Goal: Information Seeking & Learning: Learn about a topic

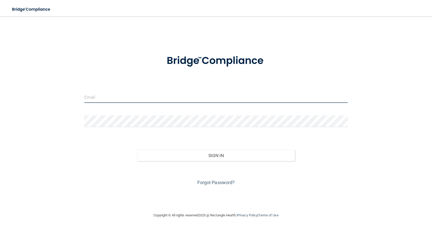
type input "[EMAIL_ADDRESS][DOMAIN_NAME]"
click at [208, 158] on button "Sign In" at bounding box center [216, 155] width 158 height 11
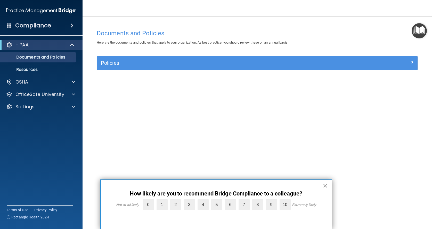
click at [324, 186] on button "×" at bounding box center [325, 185] width 5 height 8
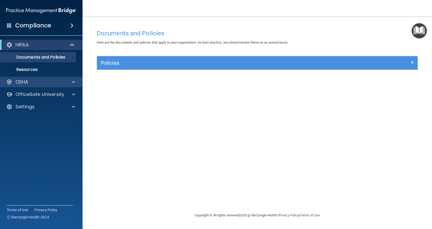
click at [69, 82] on div at bounding box center [72, 82] width 13 height 6
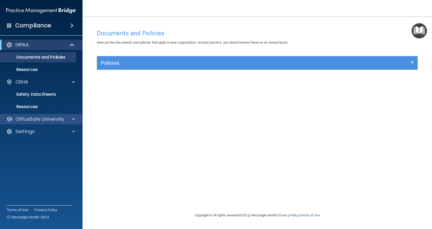
click at [73, 120] on span at bounding box center [73, 119] width 3 height 6
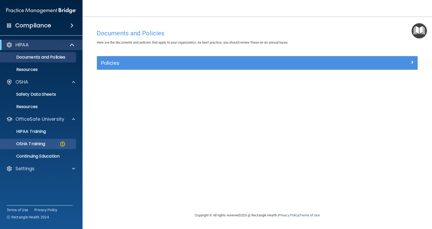
click at [38, 144] on p "OSHA Training" at bounding box center [24, 143] width 42 height 5
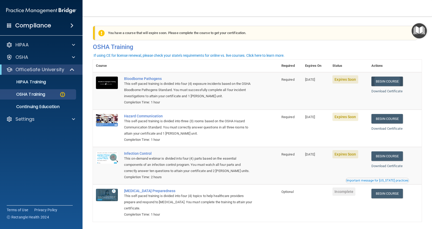
click at [387, 82] on link "Begin Course" at bounding box center [386, 82] width 31 height 10
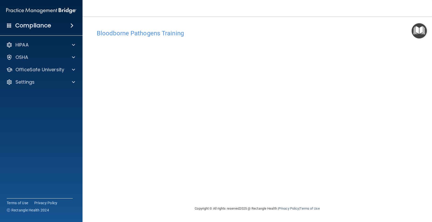
click at [242, 34] on h4 "Bloodborne Pathogens Training" at bounding box center [257, 33] width 321 height 7
click at [52, 72] on p "OfficeSafe University" at bounding box center [39, 70] width 49 height 6
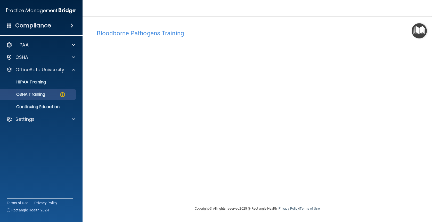
click at [40, 94] on p "OSHA Training" at bounding box center [24, 94] width 42 height 5
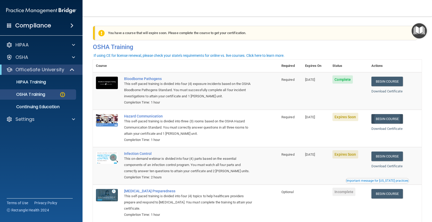
click at [394, 118] on link "Begin Course" at bounding box center [386, 119] width 31 height 10
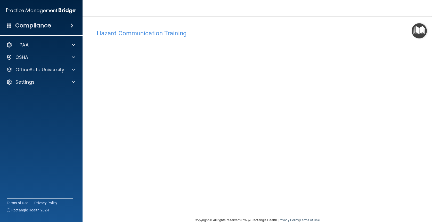
click at [60, 76] on div "HIPAA Documents and Policies Report an Incident Business Associates Emergency P…" at bounding box center [41, 65] width 83 height 54
click at [62, 69] on p "OfficeSafe University" at bounding box center [39, 70] width 49 height 6
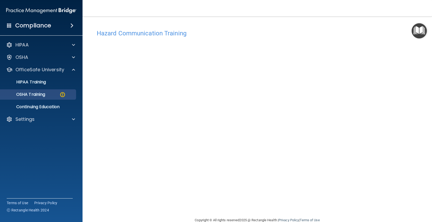
click at [45, 94] on p "OSHA Training" at bounding box center [24, 94] width 42 height 5
